Goal: Task Accomplishment & Management: Complete application form

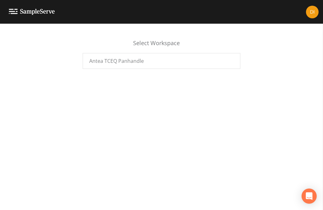
click at [121, 62] on span "Antea TCEQ Panhandle" at bounding box center [116, 61] width 55 height 8
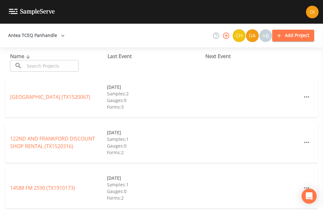
click at [45, 66] on input "text" at bounding box center [52, 66] width 54 height 12
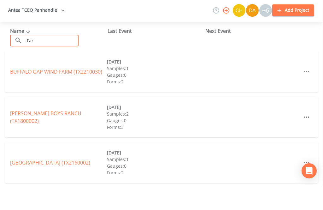
type input "Farn"
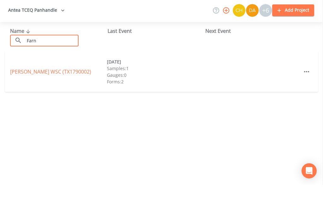
click at [76, 93] on link "FARNSWORTH WSC (TX1790002)" at bounding box center [50, 96] width 81 height 7
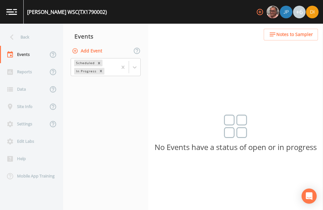
click at [92, 45] on button "Add Event" at bounding box center [88, 51] width 34 height 12
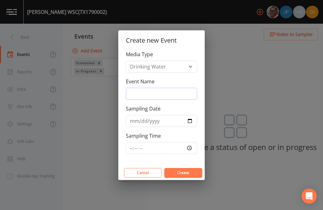
click at [166, 93] on input "Event Name" at bounding box center [161, 94] width 71 height 12
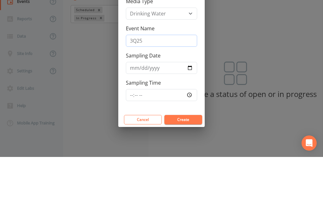
type input "3Q25"
click at [152, 115] on input "Sampling Date" at bounding box center [161, 121] width 71 height 12
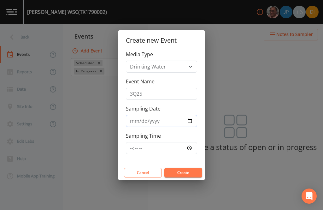
type input "2025-08-19"
click at [174, 144] on input "Sampling Time" at bounding box center [161, 148] width 71 height 12
type input "08:00"
click at [191, 170] on button "Create" at bounding box center [183, 172] width 38 height 9
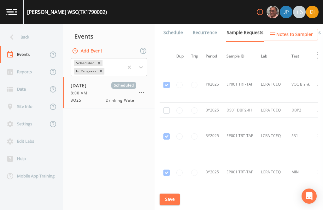
scroll to position [291, 1]
click at [168, 107] on input "checkbox" at bounding box center [166, 110] width 6 height 6
checkbox input "true"
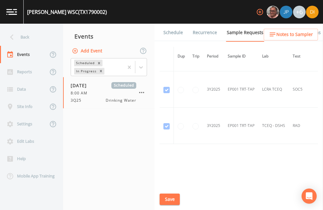
scroll to position [445, 0]
click at [169, 198] on button "Save" at bounding box center [170, 199] width 20 height 12
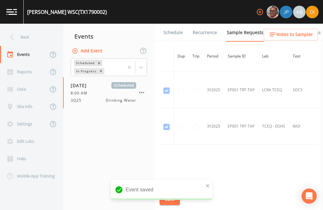
click at [178, 24] on link "Schedule" at bounding box center [172, 33] width 21 height 18
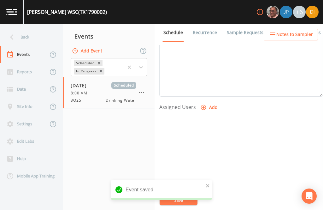
scroll to position [215, 0]
click at [207, 102] on button "Add" at bounding box center [209, 108] width 21 height 12
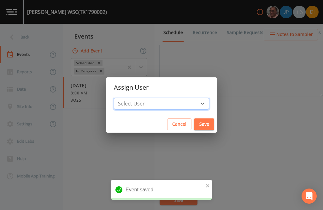
click at [179, 99] on select "Select User Mike Franklin Joshua gere Paul David Weber Zachary Evans Stafford J…" at bounding box center [161, 103] width 95 height 12
select select "344ec927-06d4-4db1-b173-80838cd52a46"
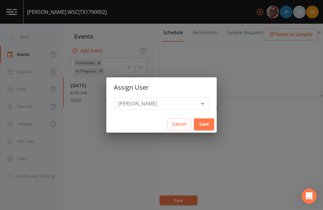
click at [194, 123] on button "Save" at bounding box center [204, 124] width 20 height 12
select select
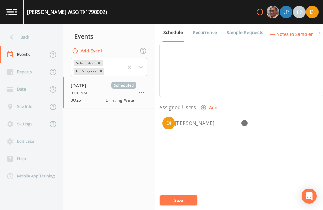
click at [183, 196] on button "Save" at bounding box center [179, 199] width 38 height 9
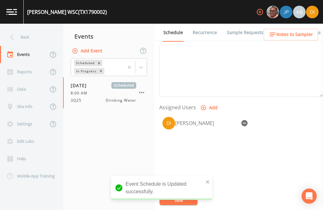
click at [33, 28] on div "Back" at bounding box center [28, 36] width 57 height 17
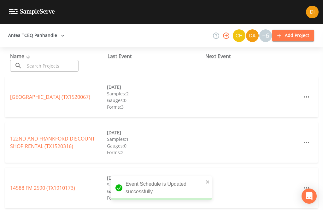
click at [52, 60] on input "text" at bounding box center [52, 66] width 54 height 12
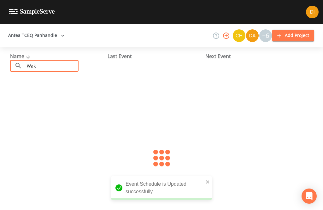
type input "Waka"
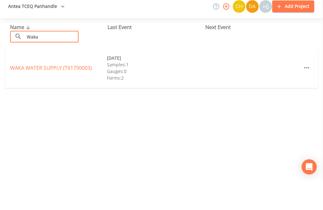
click at [69, 93] on link "WAKA WATER SUPPLY (TX1790003)" at bounding box center [51, 96] width 82 height 7
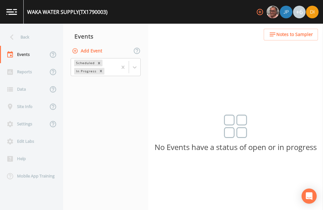
click at [93, 45] on button "Add Event" at bounding box center [88, 51] width 34 height 12
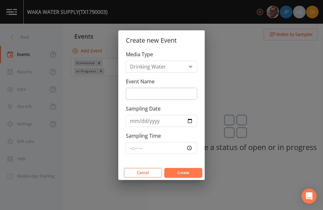
click at [171, 94] on input "Event Name" at bounding box center [161, 94] width 71 height 12
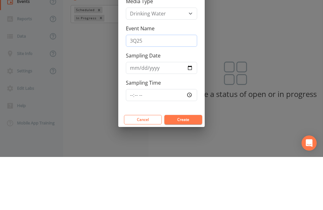
type input "3Q25"
click at [163, 115] on input "Sampling Date" at bounding box center [161, 121] width 71 height 12
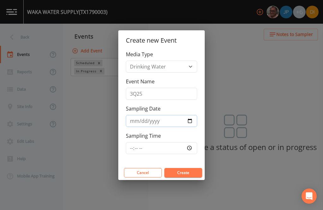
type input "2025-08-19"
click at [178, 144] on input "Sampling Time" at bounding box center [161, 148] width 71 height 12
type input "08:30"
click at [190, 171] on button "Create" at bounding box center [183, 172] width 38 height 9
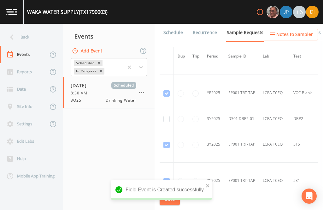
scroll to position [354, 0]
click at [165, 116] on input "checkbox" at bounding box center [166, 119] width 6 height 6
checkbox input "true"
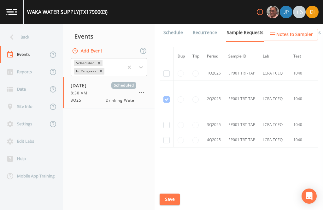
scroll to position [597, 0]
checkbox input "true"
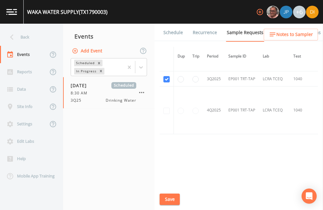
scroll to position [571, 0]
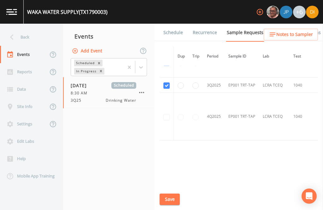
click at [167, 197] on button "Save" at bounding box center [170, 199] width 20 height 12
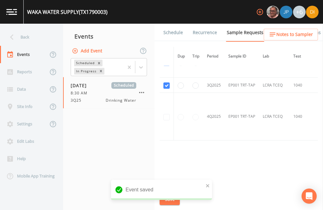
click at [173, 24] on link "Schedule" at bounding box center [172, 33] width 21 height 18
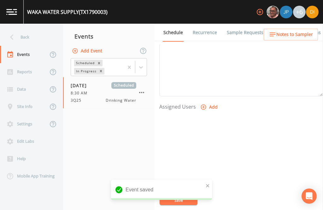
scroll to position [215, 0]
click at [208, 102] on button "Add" at bounding box center [209, 108] width 21 height 12
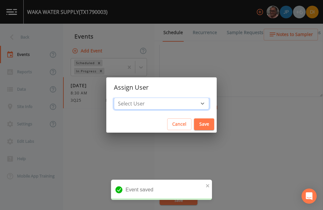
click at [178, 103] on select "Select User Mike Franklin Joshua gere Paul David Weber Zachary Evans Stafford J…" at bounding box center [161, 103] width 95 height 12
select select "344ec927-06d4-4db1-b173-80838cd52a46"
click at [194, 119] on button "Save" at bounding box center [204, 124] width 20 height 12
select select
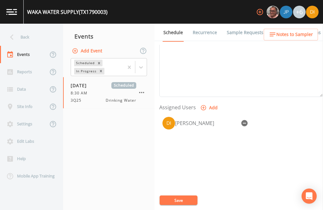
click at [181, 199] on button "Save" at bounding box center [179, 199] width 38 height 9
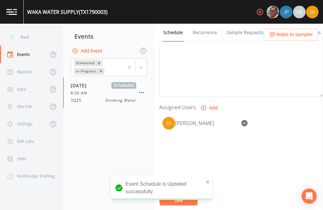
click at [33, 28] on div "Back" at bounding box center [28, 36] width 57 height 17
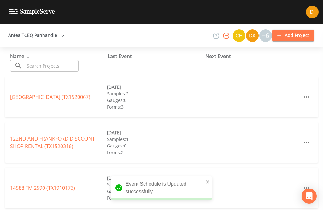
click at [53, 60] on input "text" at bounding box center [52, 66] width 54 height 12
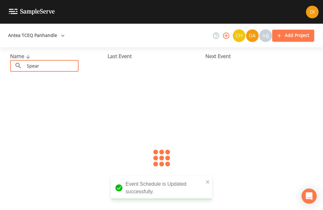
type input "Spearm"
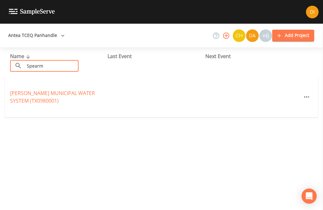
click at [33, 90] on link "SPEARMAN MUNICIPAL WATER SYSTEM (TX0980001)" at bounding box center [52, 97] width 85 height 15
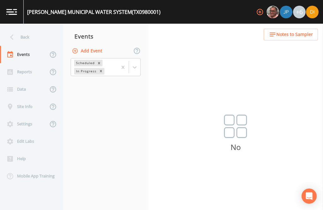
click at [93, 45] on button "Add Event" at bounding box center [88, 51] width 34 height 12
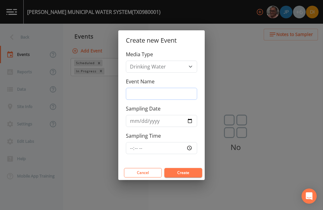
click at [162, 94] on input "Event Name" at bounding box center [161, 94] width 71 height 12
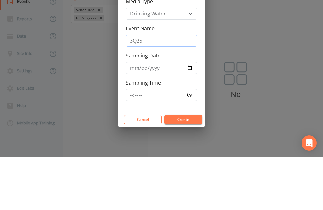
type input "3Q25"
click at [151, 115] on input "Sampling Date" at bounding box center [161, 121] width 71 height 12
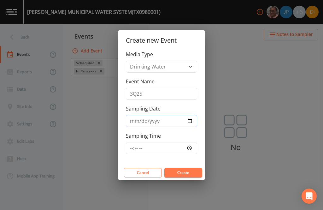
type input "2025-08-19"
click at [171, 148] on input "Sampling Time" at bounding box center [161, 148] width 71 height 12
type input "09:30"
click at [198, 168] on button "Create" at bounding box center [183, 172] width 38 height 9
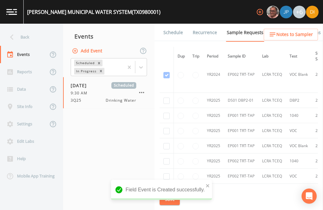
scroll to position [227, 0]
checkbox input "true"
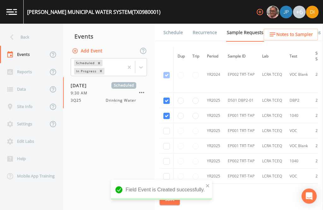
checkbox input "true"
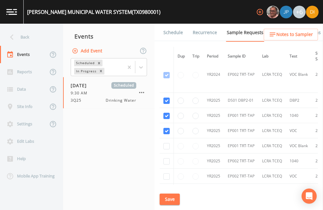
checkbox input "true"
click at [169, 6] on input "checkbox" at bounding box center [166, 2] width 6 height 6
checkbox input "true"
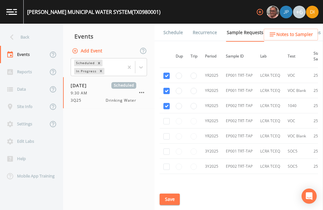
scroll to position [284, 3]
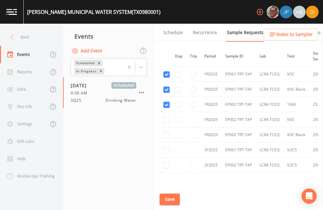
checkbox input "true"
click at [167, 22] on input "checkbox" at bounding box center [166, 18] width 6 height 6
checkbox input "true"
click at [166, 153] on input "checkbox" at bounding box center [166, 150] width 6 height 6
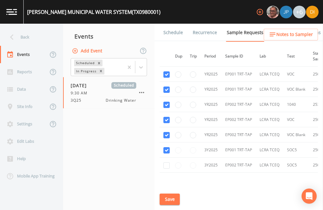
checkbox input "true"
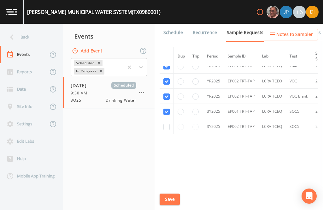
scroll to position [330, 0]
click at [166, 130] on input "checkbox" at bounding box center [166, 127] width 6 height 6
checkbox input "true"
click at [172, 196] on button "Save" at bounding box center [170, 199] width 20 height 12
click at [174, 24] on link "Schedule" at bounding box center [172, 33] width 21 height 18
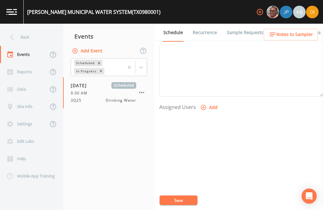
scroll to position [215, 0]
click at [209, 102] on button "Add" at bounding box center [209, 108] width 21 height 12
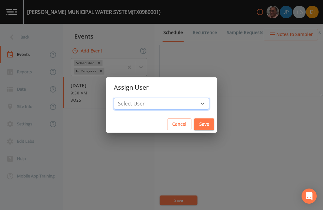
click at [176, 104] on select "Select User Mike Franklin Joshua gere Paul David Weber Zachary Evans Stafford J…" at bounding box center [161, 103] width 95 height 12
select select "344ec927-06d4-4db1-b173-80838cd52a46"
click at [194, 125] on button "Save" at bounding box center [204, 124] width 20 height 12
select select
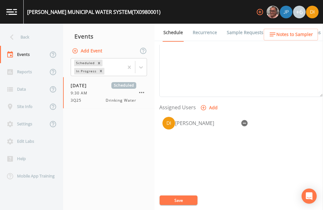
click at [181, 199] on button "Save" at bounding box center [179, 199] width 38 height 9
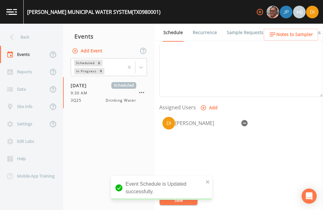
click at [26, 28] on div "Back" at bounding box center [28, 36] width 57 height 17
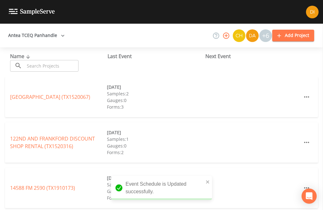
click at [56, 60] on input "text" at bounding box center [52, 66] width 54 height 12
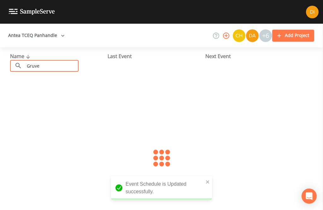
type input "Gruver"
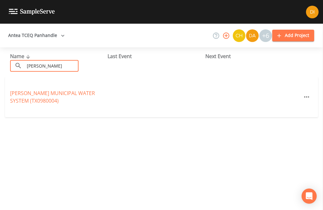
click at [29, 90] on link "GRUVER MUNICIPAL WATER SYSTEM (TX0980004)" at bounding box center [52, 97] width 85 height 15
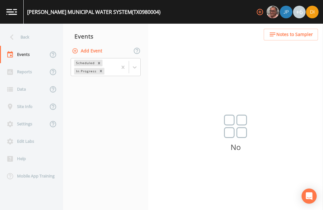
click at [92, 45] on button "Add Event" at bounding box center [88, 51] width 34 height 12
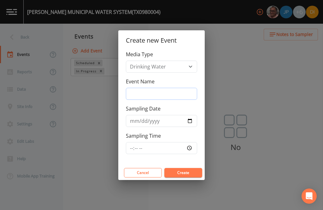
click at [179, 92] on input "Event Name" at bounding box center [161, 94] width 71 height 12
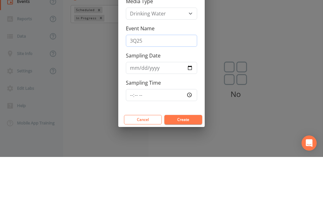
type input "3Q25"
click at [157, 115] on input "Sampling Date" at bounding box center [161, 121] width 71 height 12
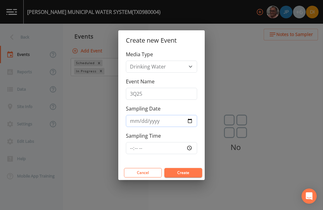
type input "2025-08-19"
click at [167, 144] on input "Sampling Time" at bounding box center [161, 148] width 71 height 12
type input "10:30"
click at [186, 170] on button "Create" at bounding box center [183, 172] width 38 height 9
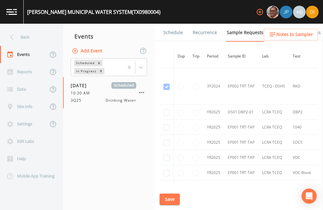
scroll to position [651, 0]
checkbox input "true"
click at [166, 125] on input "checkbox" at bounding box center [166, 128] width 6 height 6
checkbox input "true"
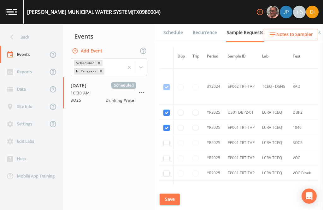
checkbox input "true"
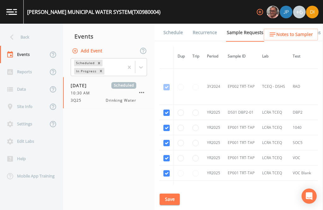
checkbox input "true"
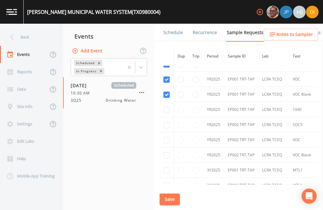
scroll to position [729, 0]
click at [164, 113] on input "checkbox" at bounding box center [166, 110] width 6 height 6
checkbox input "true"
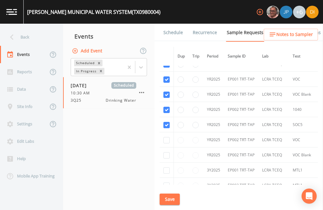
checkbox input "true"
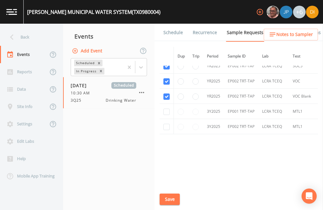
scroll to position [788, 0]
click at [167, 115] on input "checkbox" at bounding box center [166, 112] width 6 height 6
checkbox input "true"
click at [168, 130] on input "checkbox" at bounding box center [166, 127] width 6 height 6
checkbox input "true"
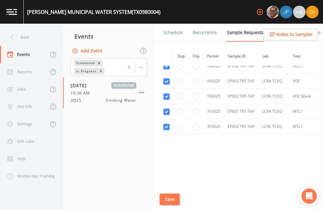
click at [167, 201] on button "Save" at bounding box center [170, 199] width 20 height 12
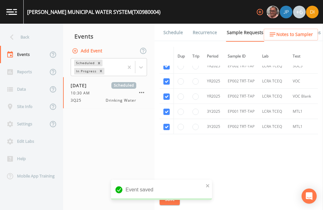
click at [175, 24] on link "Schedule" at bounding box center [172, 33] width 21 height 18
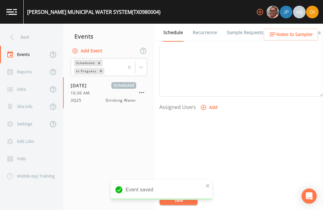
scroll to position [215, 0]
click at [214, 102] on button "Add" at bounding box center [209, 108] width 21 height 12
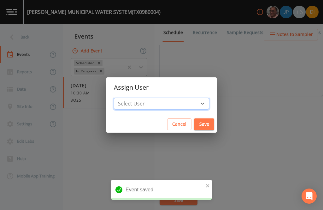
click at [174, 102] on select "Select User Mike Franklin Joshua gere Paul David Weber Zachary Evans Stafford J…" at bounding box center [161, 103] width 95 height 12
select select "344ec927-06d4-4db1-b173-80838cd52a46"
click at [194, 122] on button "Save" at bounding box center [204, 124] width 20 height 12
select select
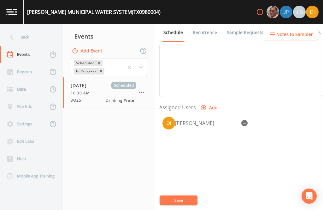
click at [184, 199] on button "Save" at bounding box center [179, 199] width 38 height 9
click at [176, 198] on button "Save" at bounding box center [179, 199] width 38 height 9
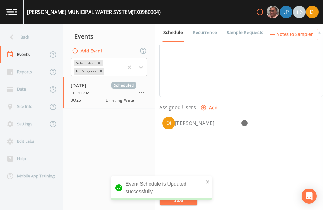
click at [28, 28] on div "Back" at bounding box center [28, 36] width 57 height 17
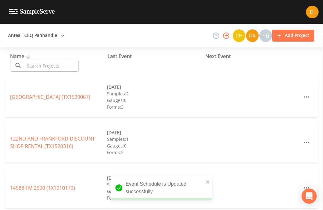
click at [45, 60] on input "text" at bounding box center [52, 66] width 54 height 12
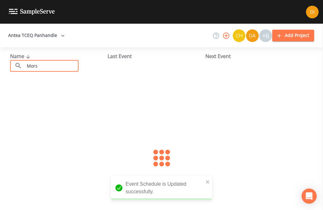
type input "Morse"
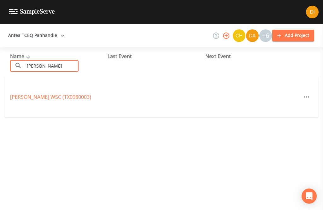
click at [62, 93] on link "MORSE WSC (TX0980003)" at bounding box center [50, 96] width 81 height 7
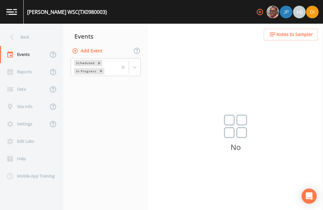
click at [89, 45] on button "Add Event" at bounding box center [88, 51] width 34 height 12
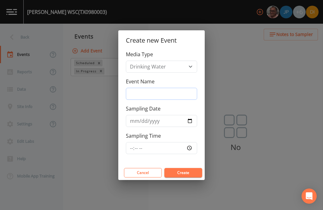
click at [169, 91] on input "Event Name" at bounding box center [161, 94] width 71 height 12
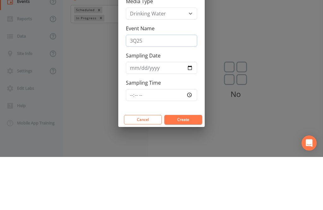
type input "3Q25"
click at [159, 115] on input "Sampling Date" at bounding box center [161, 121] width 71 height 12
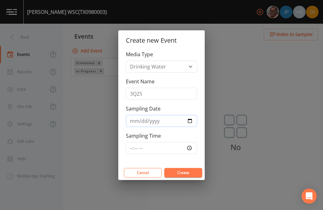
type input "2025-08-19"
click at [175, 144] on input "Sampling Time" at bounding box center [161, 148] width 71 height 12
type input "11:30"
click at [190, 170] on button "Create" at bounding box center [183, 172] width 38 height 9
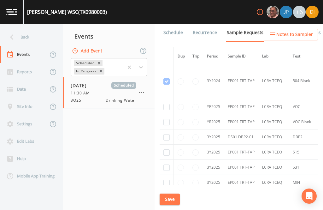
scroll to position [148, 0]
click at [163, 99] on td at bounding box center [167, 106] width 14 height 15
checkbox input "true"
click at [166, 12] on input "checkbox" at bounding box center [166, 9] width 6 height 6
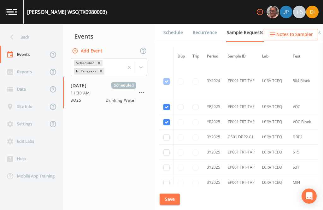
checkbox input "true"
click at [168, 134] on input "checkbox" at bounding box center [166, 137] width 6 height 6
checkbox input "true"
click at [167, 151] on input "checkbox" at bounding box center [166, 152] width 6 height 6
checkbox input "true"
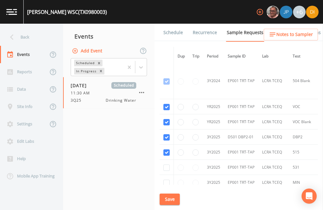
click at [166, 171] on input "checkbox" at bounding box center [166, 167] width 6 height 6
checkbox input "true"
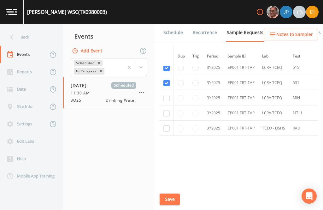
scroll to position [233, 0]
click at [167, 116] on input "checkbox" at bounding box center [166, 113] width 6 height 6
checkbox input "true"
click at [168, 101] on input "checkbox" at bounding box center [166, 98] width 6 height 6
checkbox input "true"
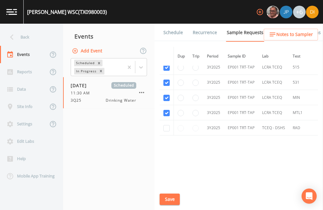
click at [167, 131] on input "checkbox" at bounding box center [166, 128] width 6 height 6
checkbox input "true"
click at [173, 197] on button "Save" at bounding box center [170, 199] width 20 height 12
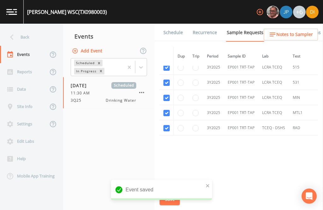
click at [171, 24] on link "Schedule" at bounding box center [172, 33] width 21 height 18
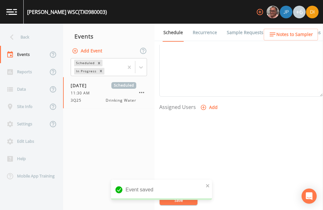
click at [207, 102] on button "Add" at bounding box center [209, 108] width 21 height 12
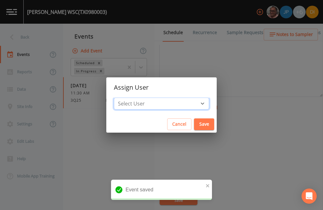
click at [180, 102] on select "Select User Mike Franklin Joshua gere Paul David Weber Zachary Evans Stafford J…" at bounding box center [161, 103] width 95 height 12
select select "344ec927-06d4-4db1-b173-80838cd52a46"
click at [194, 125] on button "Save" at bounding box center [204, 124] width 20 height 12
select select
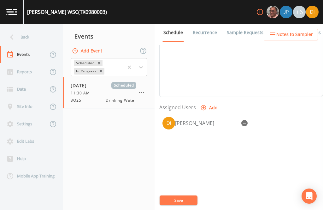
click at [179, 200] on button "Save" at bounding box center [179, 199] width 38 height 9
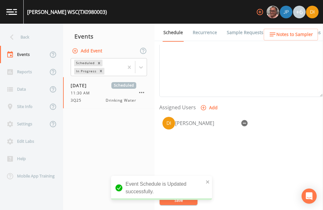
scroll to position [0, 0]
click at [28, 36] on div "Back" at bounding box center [28, 36] width 57 height 17
